Goal: Information Seeking & Learning: Learn about a topic

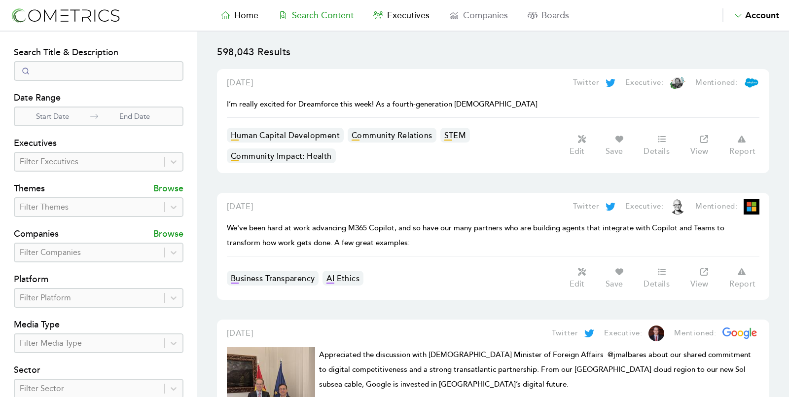
select select "50"
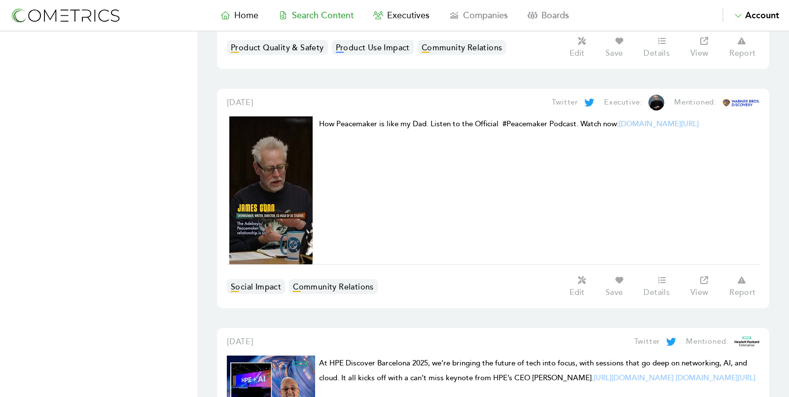
click at [79, 20] on img at bounding box center [65, 15] width 111 height 18
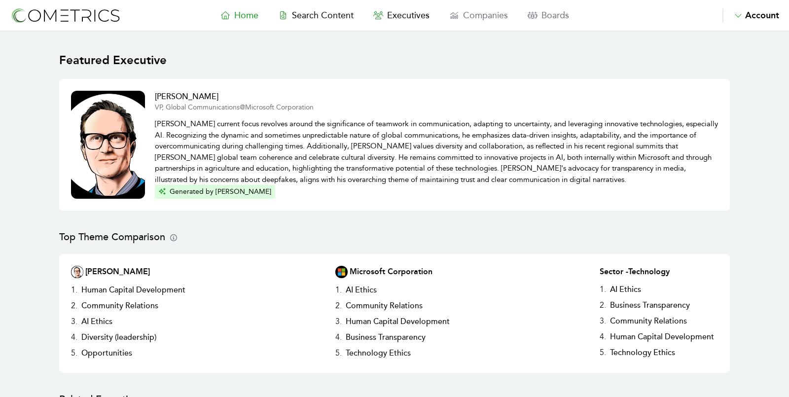
click at [533, 132] on p "Doug Dawson's current focus revolves around the significance of teamwork in com…" at bounding box center [436, 148] width 563 height 73
click at [311, 9] on link "Search Content" at bounding box center [315, 15] width 95 height 14
select select "50"
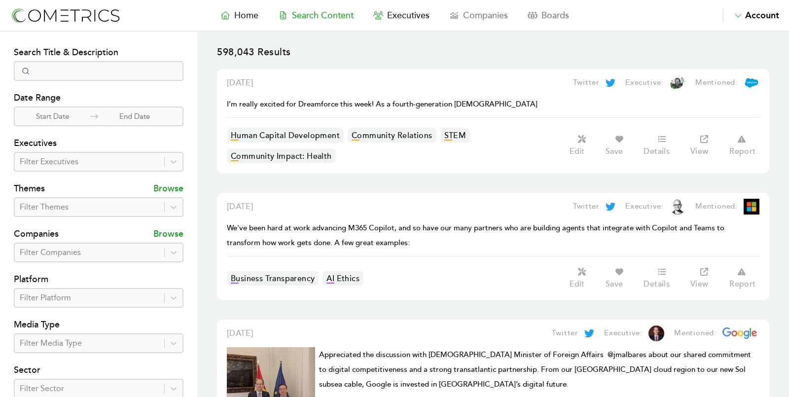
click at [84, 1] on nav "Home Search Content Executives Companies Boards Saved Alerts Nominate Account A…" at bounding box center [394, 16] width 789 height 32
click at [82, 15] on img at bounding box center [65, 15] width 111 height 18
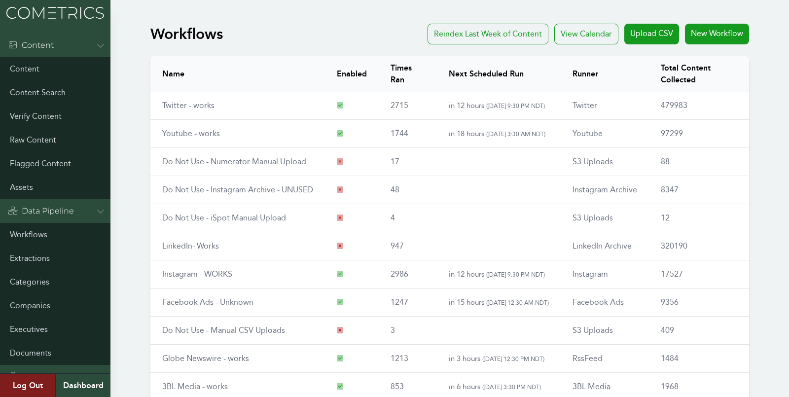
click at [130, 80] on div "Workflows Reindex Last Week of Content View Calendar Upload CSV New Workflow Na…" at bounding box center [394, 257] width 789 height 474
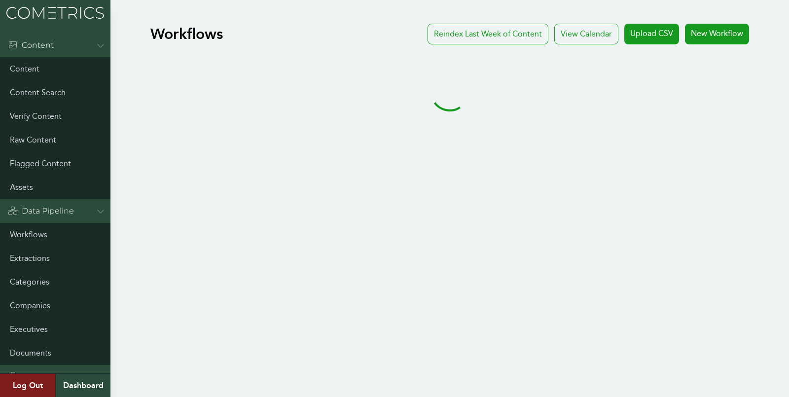
click at [124, 74] on div "Workflows Reindex Last Week of Content View Calendar Upload CSV New Workflow" at bounding box center [394, 77] width 789 height 115
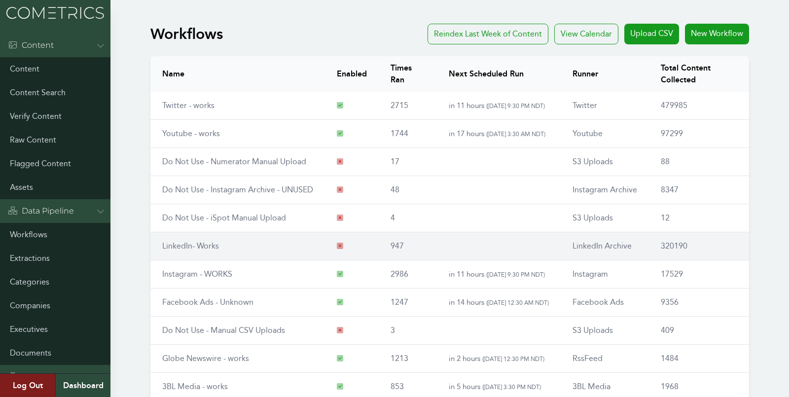
click at [196, 241] on link "LinkedIn- Works" at bounding box center [190, 245] width 57 height 9
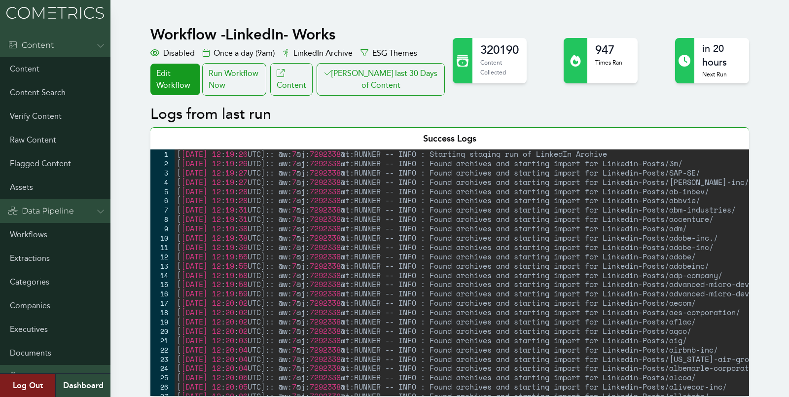
click at [262, 92] on div "Run Workflow Now" at bounding box center [234, 79] width 64 height 33
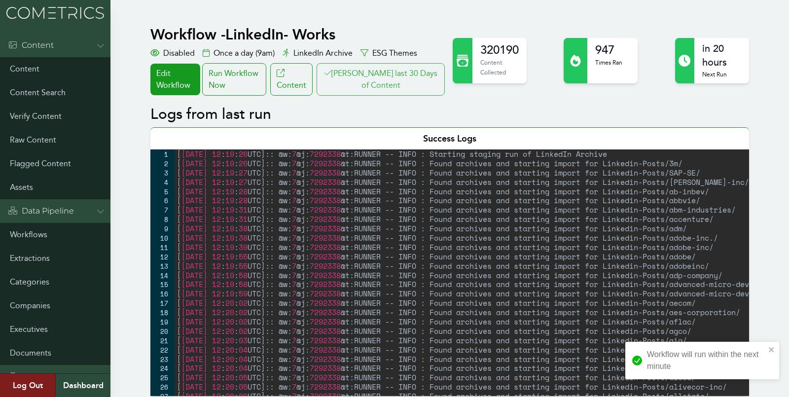
click at [375, 89] on button "Clair last 30 Days of Content" at bounding box center [381, 79] width 128 height 33
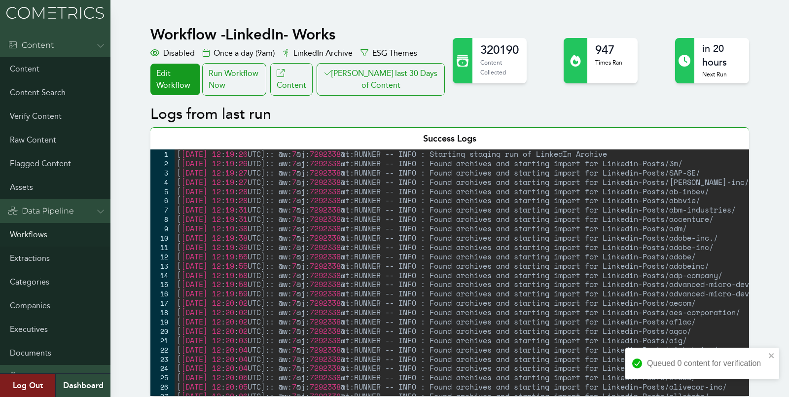
click at [20, 231] on link "Workflows" at bounding box center [55, 235] width 110 height 24
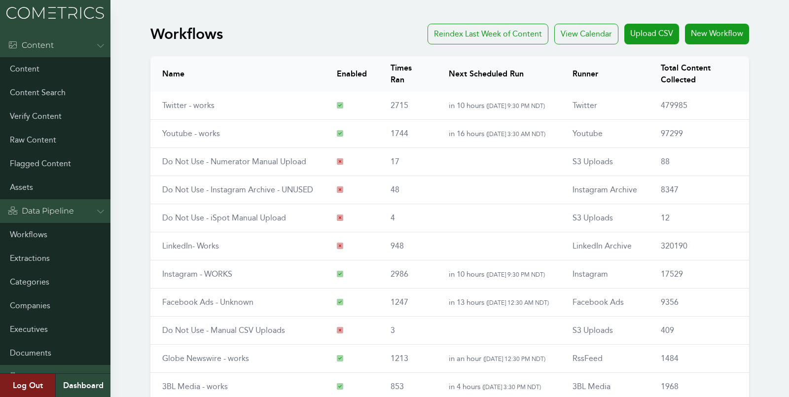
click at [117, 114] on div "Workflows Reindex Last Week of Content View Calendar Upload CSV New Workflow Na…" at bounding box center [394, 257] width 789 height 474
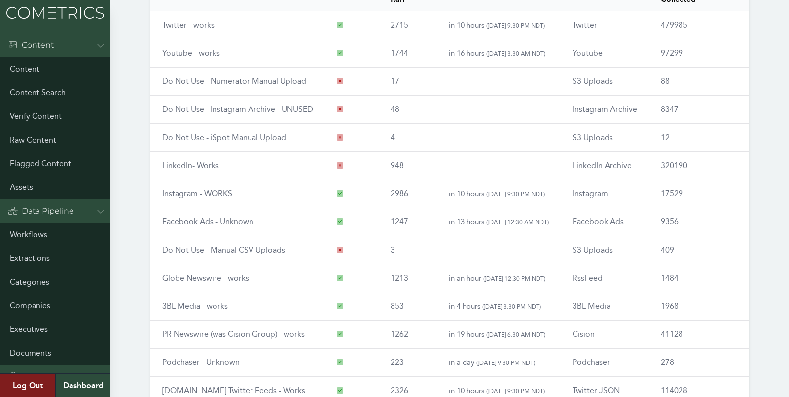
scroll to position [112, 0]
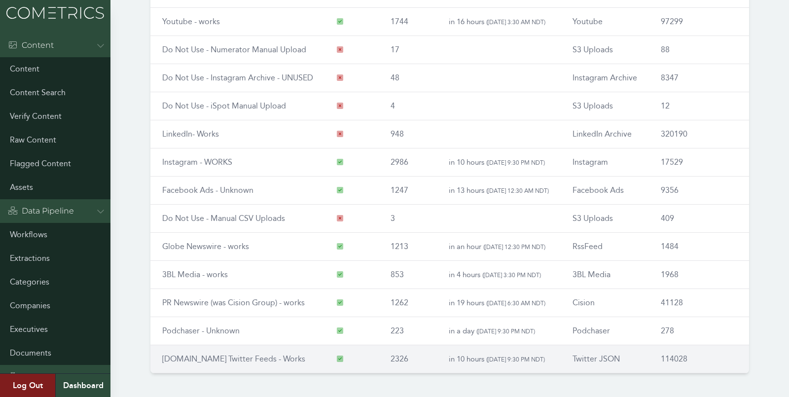
click at [237, 355] on link "[DOMAIN_NAME] Twitter Feeds - Works" at bounding box center [233, 358] width 143 height 9
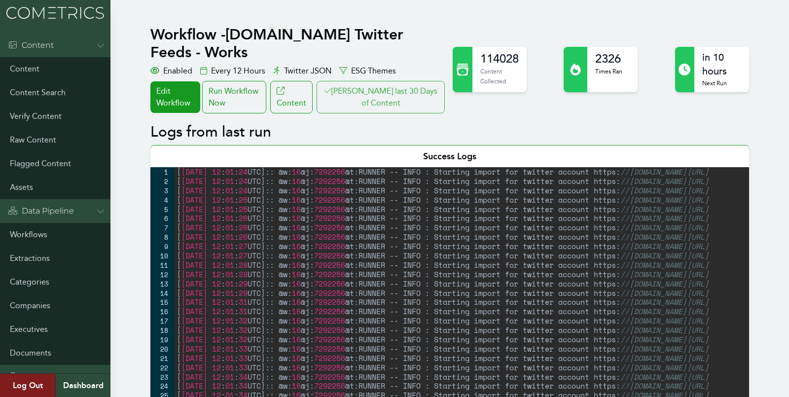
click at [363, 81] on button "[PERSON_NAME] last 30 Days of Content" at bounding box center [381, 97] width 128 height 33
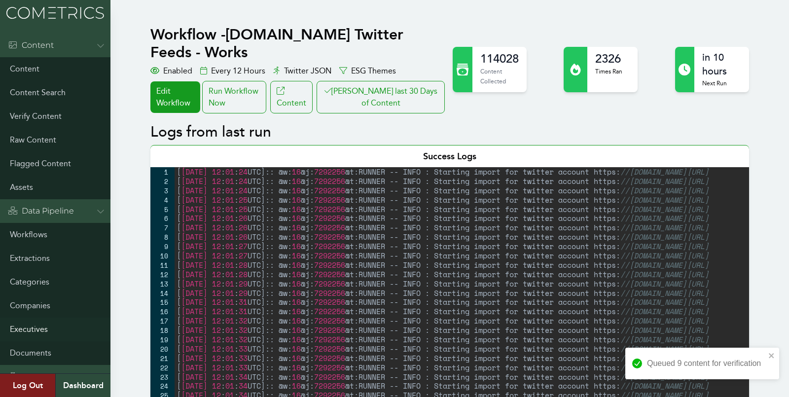
click at [26, 325] on link "Executives" at bounding box center [55, 330] width 110 height 24
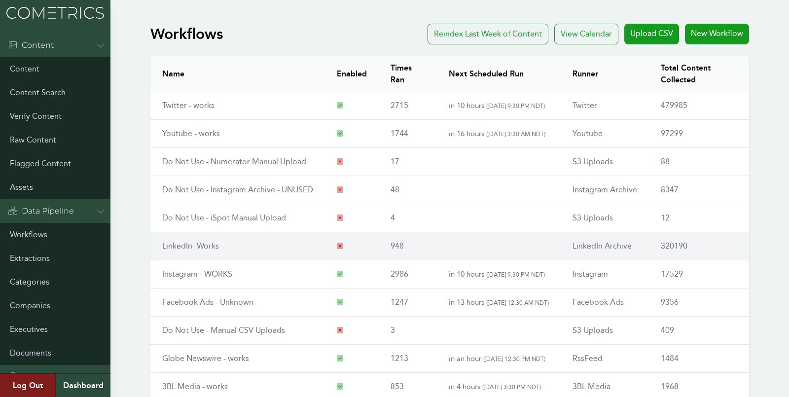
click at [213, 246] on link "LinkedIn- Works" at bounding box center [190, 245] width 57 height 9
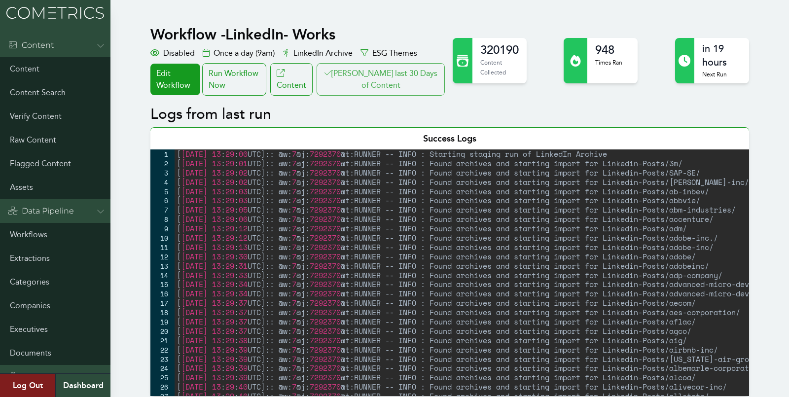
click at [372, 81] on button "Clair last 30 Days of Content" at bounding box center [381, 79] width 128 height 33
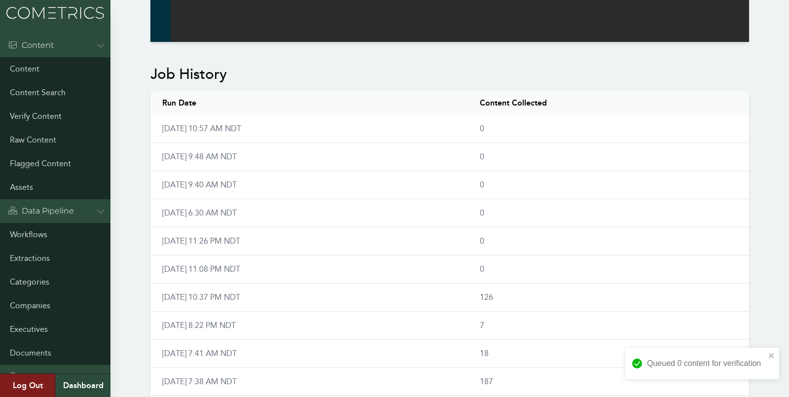
scroll to position [634, 0]
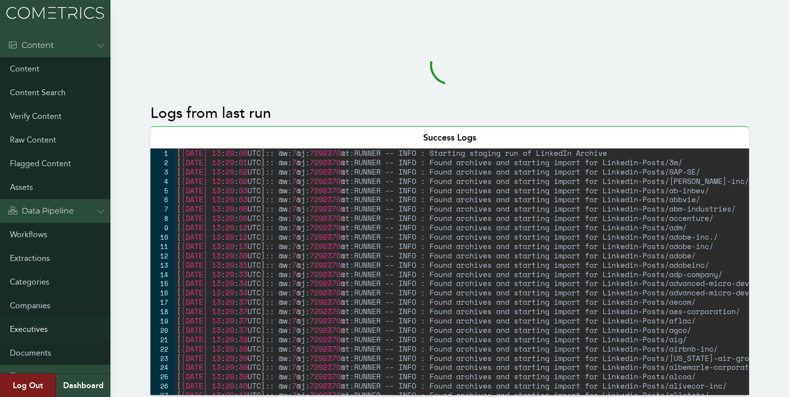
click at [37, 330] on link "Executives" at bounding box center [55, 330] width 110 height 24
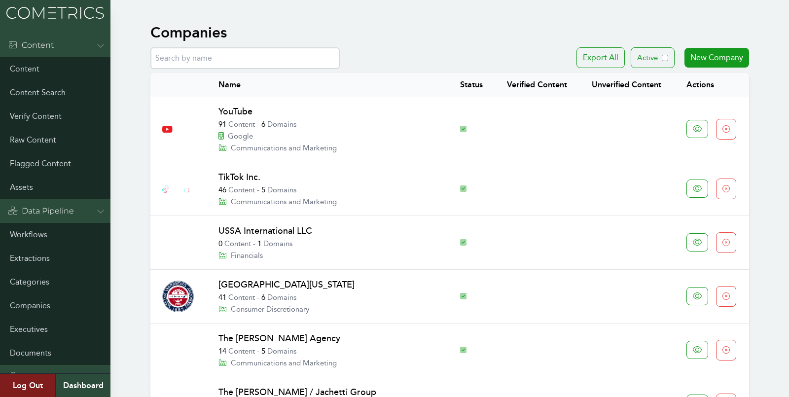
click at [220, 62] on input "text" at bounding box center [244, 58] width 189 height 22
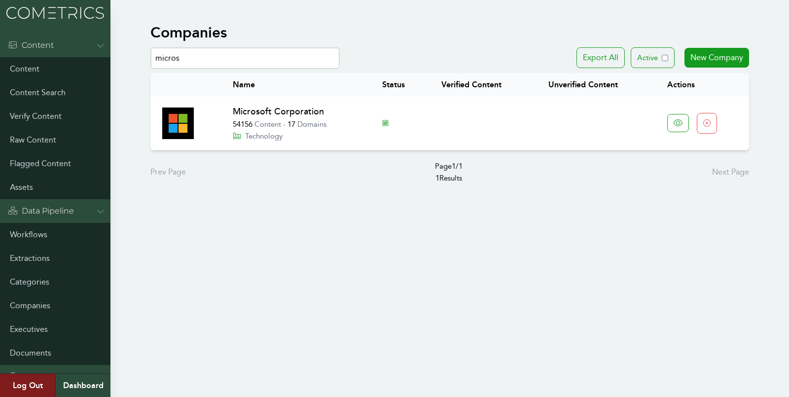
type input "micros"
click at [280, 108] on link "Microsoft Corporation" at bounding box center [278, 111] width 91 height 11
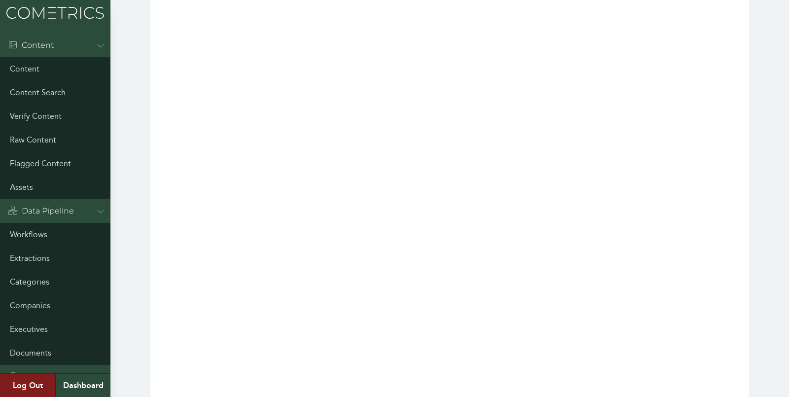
scroll to position [2302, 0]
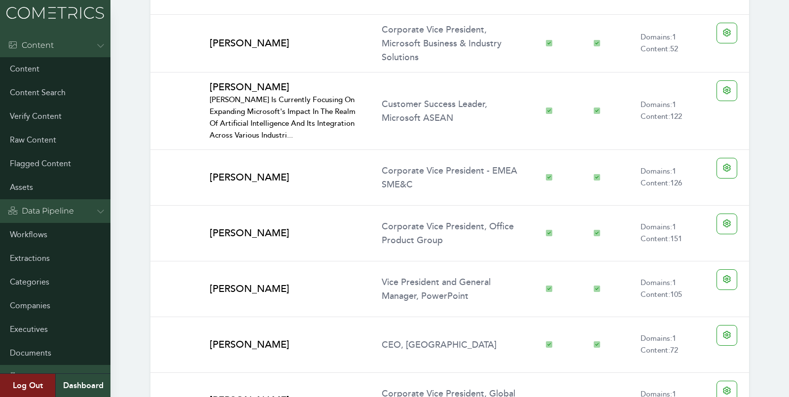
scroll to position [14071, 0]
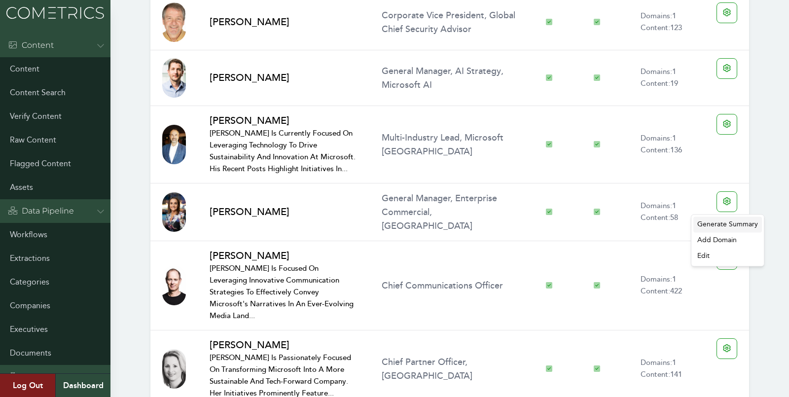
click at [732, 219] on div "Generate Summary" at bounding box center [728, 225] width 69 height 16
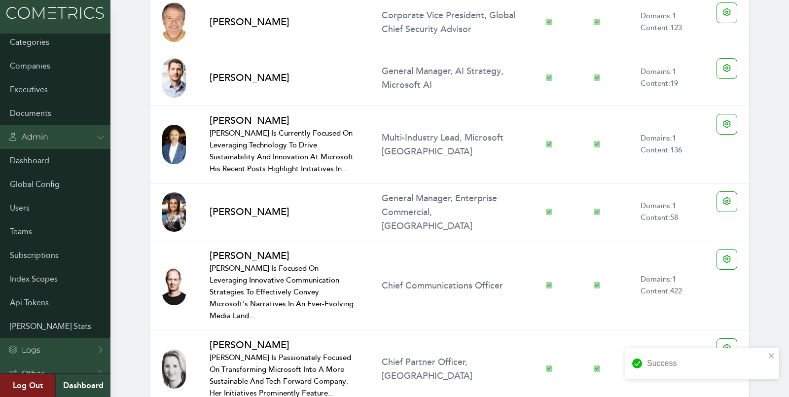
scroll to position [275, 0]
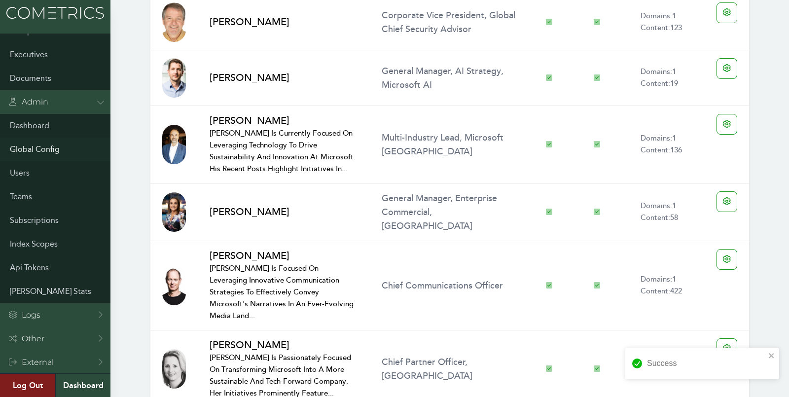
click at [28, 148] on link "Global Config" at bounding box center [55, 150] width 110 height 24
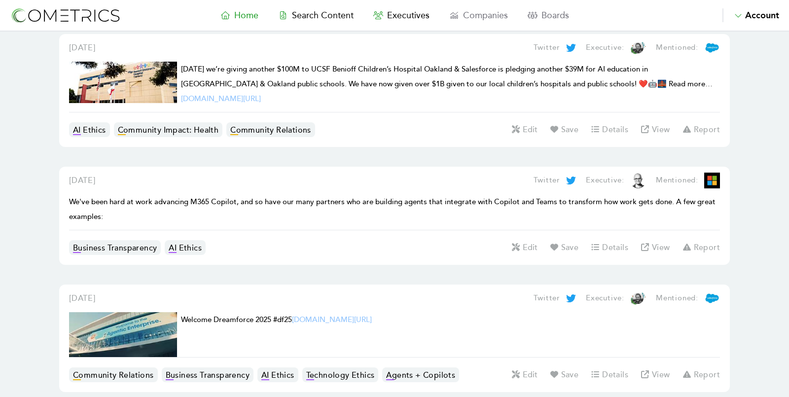
scroll to position [1158, 0]
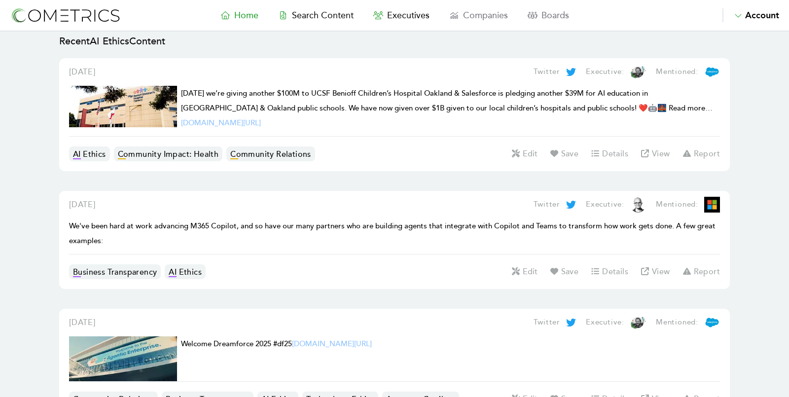
drag, startPoint x: 35, startPoint y: 207, endPoint x: 35, endPoint y: 201, distance: 6.4
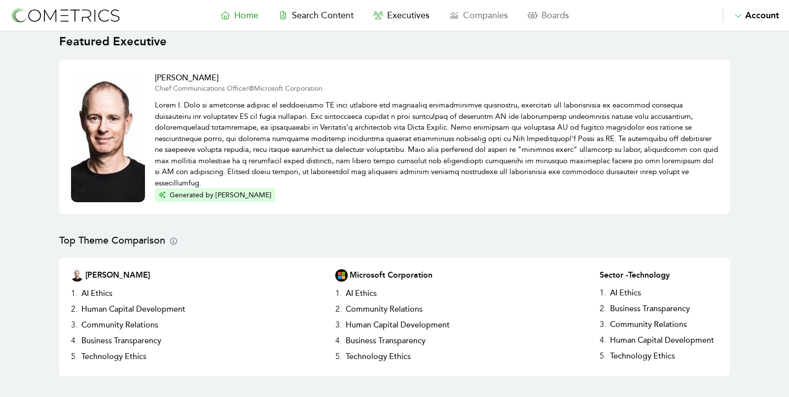
scroll to position [0, 0]
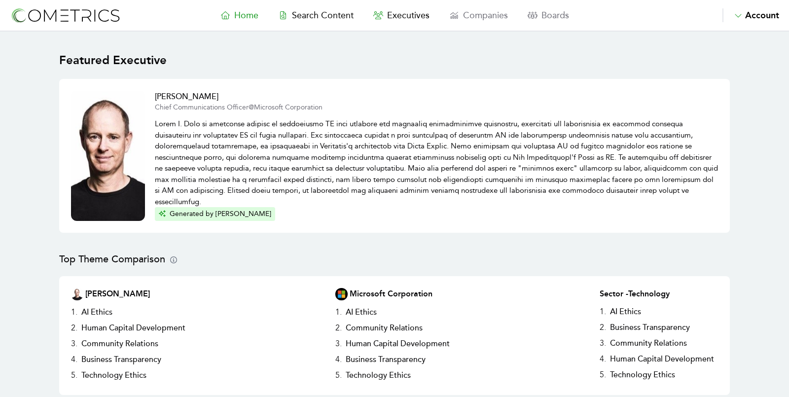
click at [98, 126] on img at bounding box center [108, 156] width 74 height 130
click at [178, 98] on h2 "[PERSON_NAME]" at bounding box center [436, 97] width 563 height 12
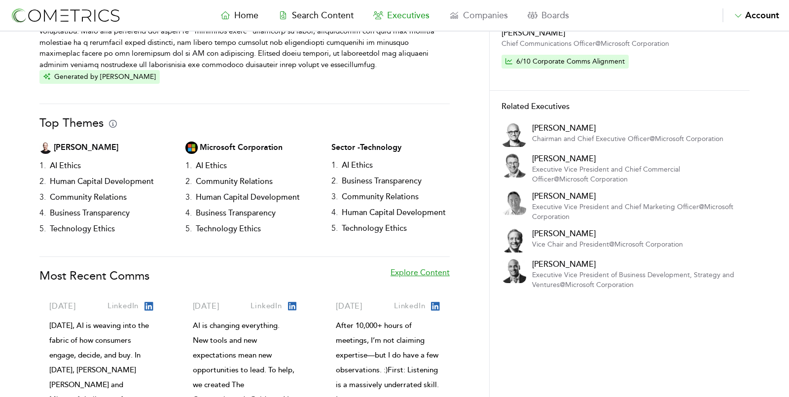
scroll to position [134, 0]
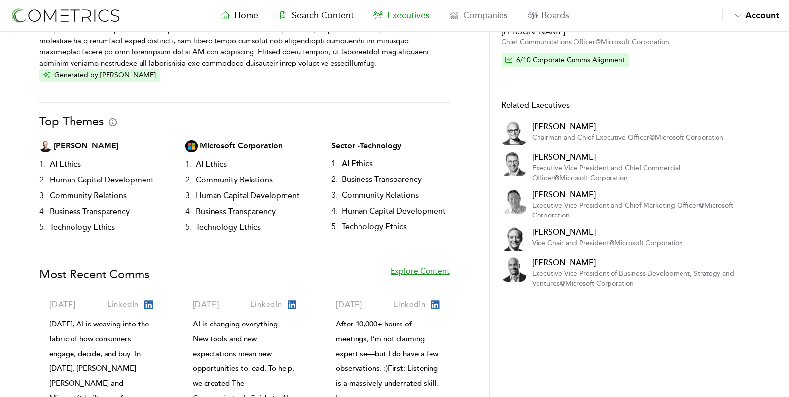
click at [422, 273] on link "Explore Content" at bounding box center [420, 279] width 59 height 28
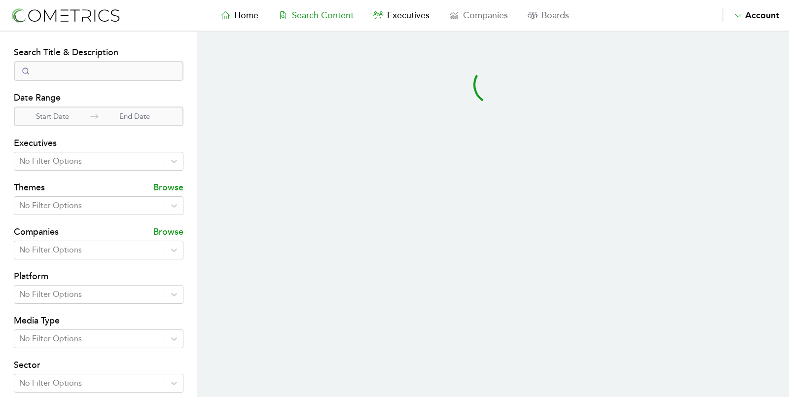
select select "50"
